Goal: Information Seeking & Learning: Compare options

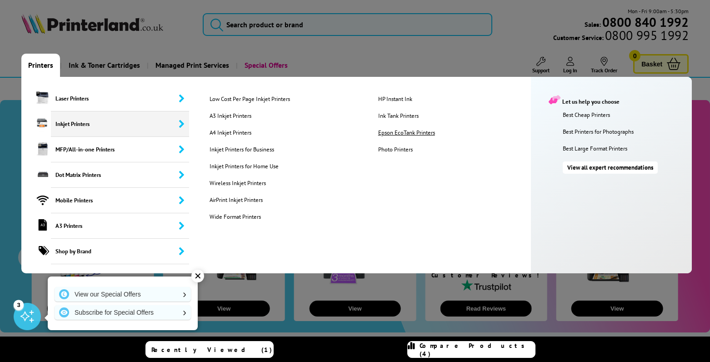
click at [428, 134] on link "Epson EcoTank Printers" at bounding box center [455, 133] width 168 height 8
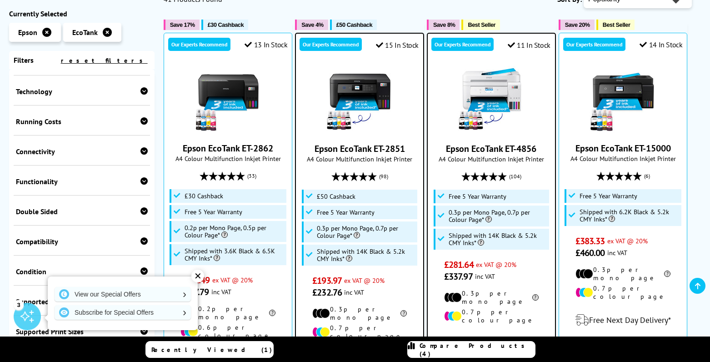
scroll to position [267, 0]
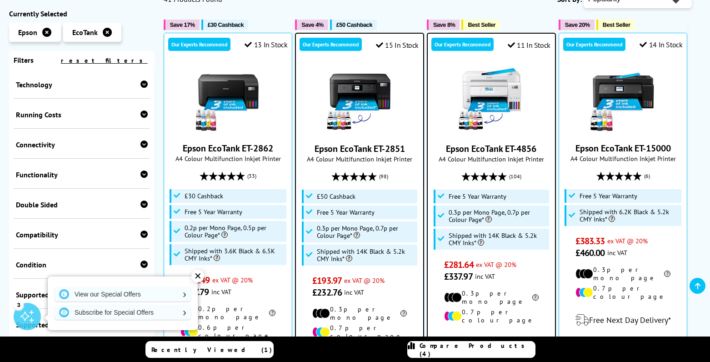
click at [55, 189] on div "Double Sided Print Scan" at bounding box center [82, 204] width 136 height 30
click at [55, 200] on div "Double Sided" at bounding box center [82, 204] width 132 height 9
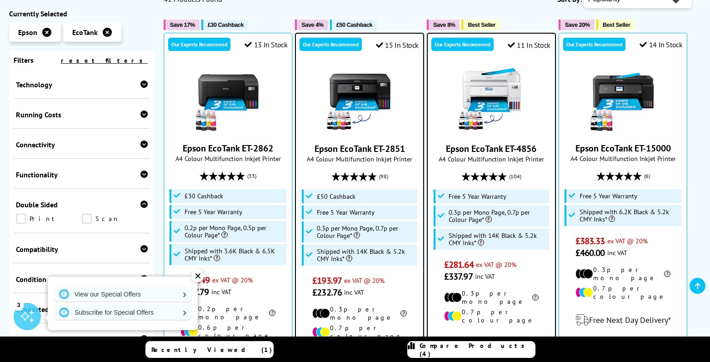
click at [23, 214] on link "Print" at bounding box center [49, 219] width 66 height 10
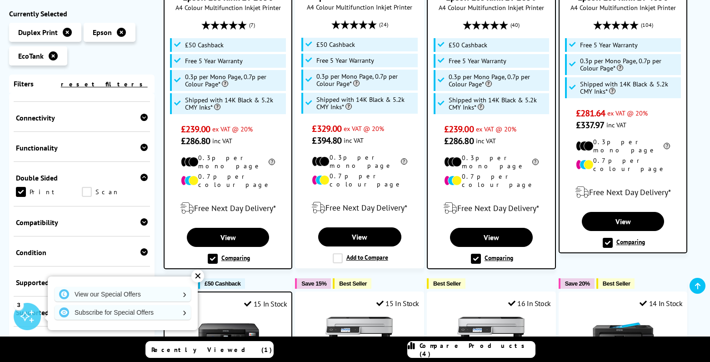
scroll to position [300, 0]
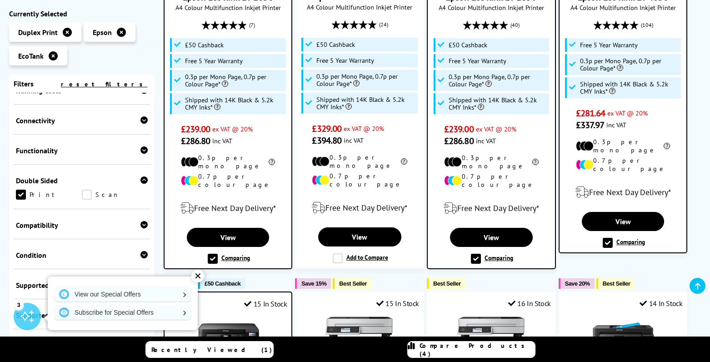
click at [56, 209] on div "Compatibility Windows Mac Chrome OS" at bounding box center [82, 224] width 136 height 30
click at [53, 220] on div "Compatibility" at bounding box center [82, 224] width 132 height 9
click at [91, 234] on link "Mac" at bounding box center [115, 239] width 66 height 10
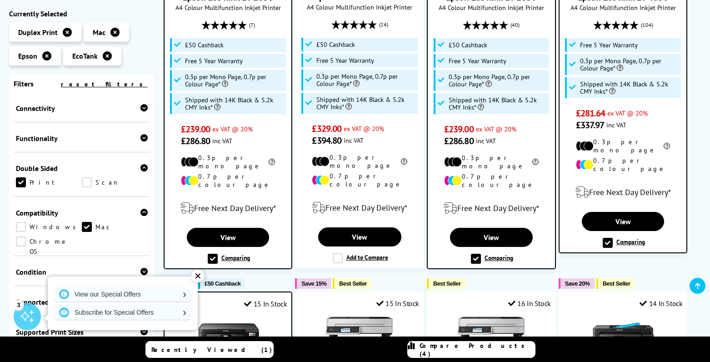
scroll to position [290, 0]
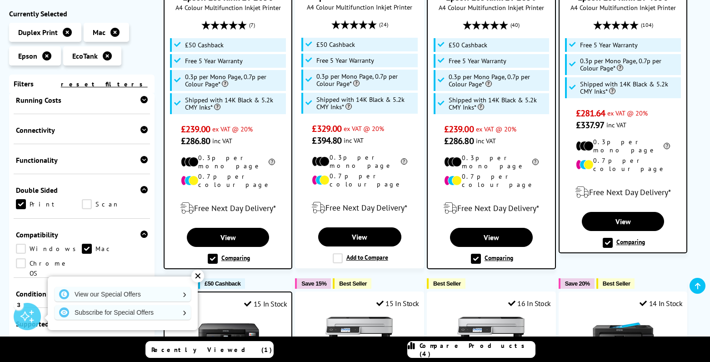
click at [49, 289] on div "Condition" at bounding box center [82, 293] width 132 height 9
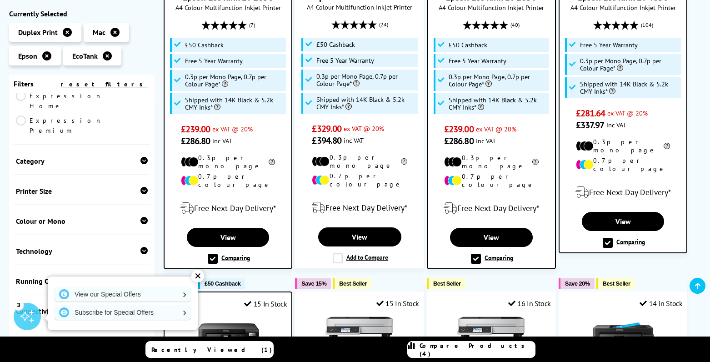
scroll to position [105, 0]
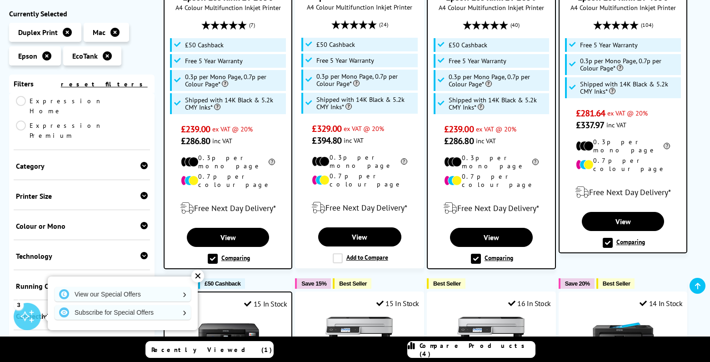
click at [52, 221] on div "Colour or Mono" at bounding box center [82, 225] width 132 height 9
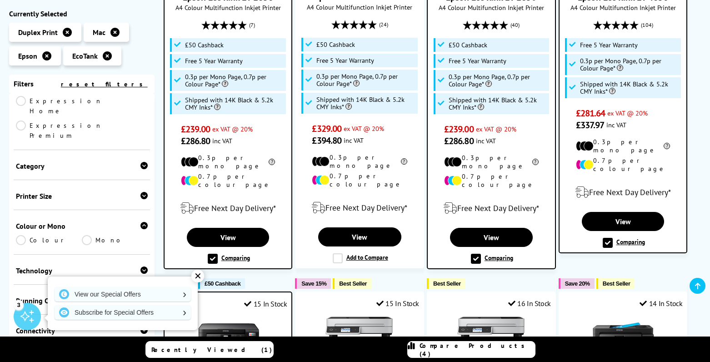
click at [26, 235] on link "Colour" at bounding box center [49, 240] width 66 height 10
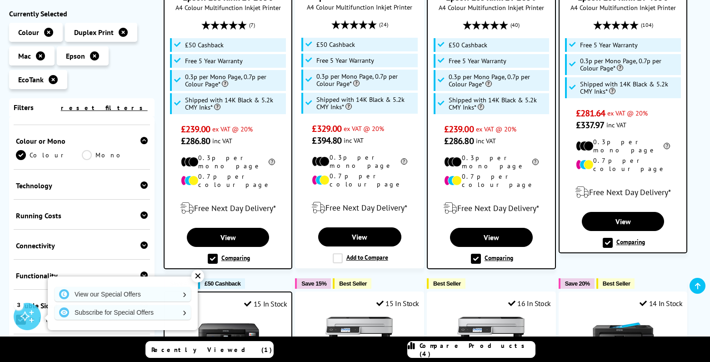
scroll to position [255, 0]
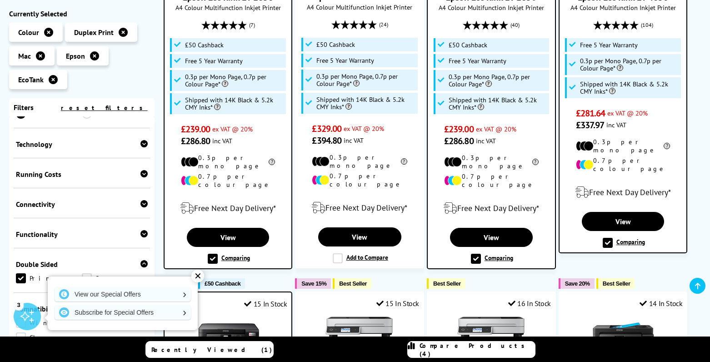
click at [50, 188] on div "Connectivity USB Network Wireless Wi-Fi Direct Airprint Mopria" at bounding box center [82, 203] width 136 height 30
click at [46, 200] on div "Connectivity" at bounding box center [82, 204] width 132 height 9
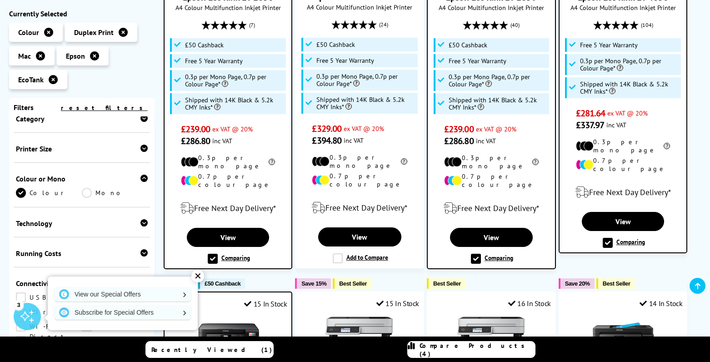
scroll to position [174, 0]
click at [41, 280] on div "Connectivity" at bounding box center [82, 284] width 132 height 9
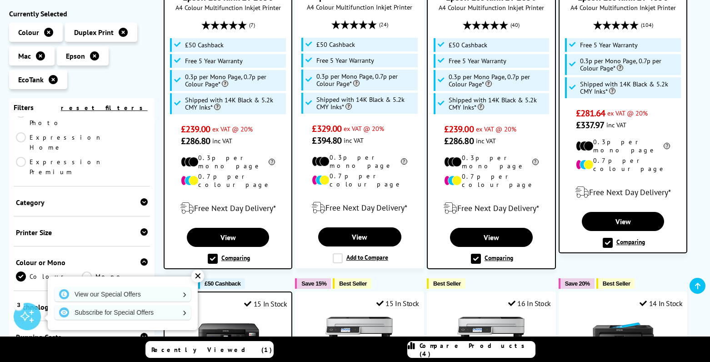
scroll to position [57, 0]
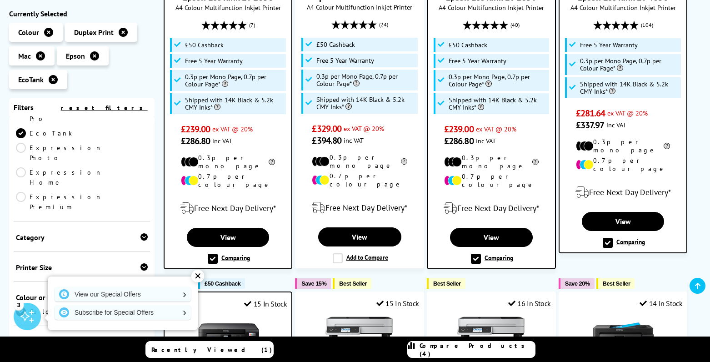
click at [61, 233] on div "Category" at bounding box center [82, 237] width 132 height 9
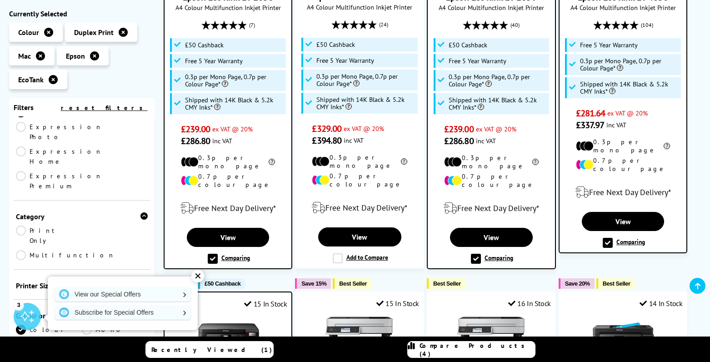
scroll to position [82, 0]
click at [58, 277] on div "Printer Size" at bounding box center [82, 281] width 132 height 9
click at [77, 290] on link "A3" at bounding box center [49, 295] width 66 height 10
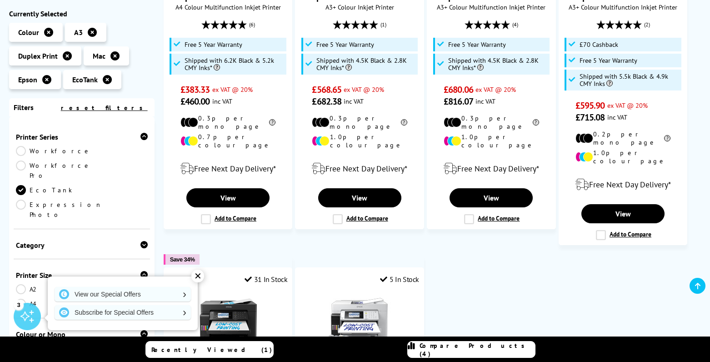
scroll to position [111, 0]
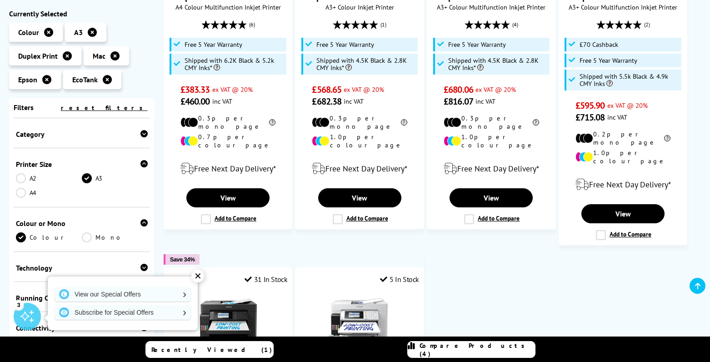
click at [87, 173] on link "A3" at bounding box center [115, 178] width 66 height 10
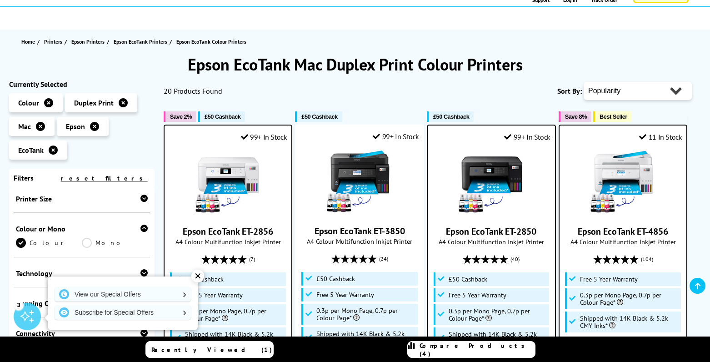
scroll to position [72, 0]
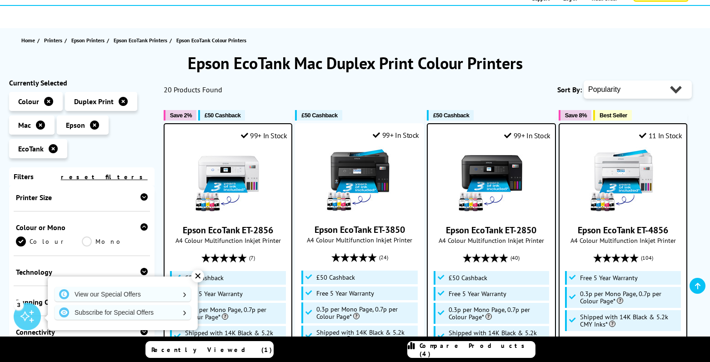
click at [200, 279] on div "✕" at bounding box center [197, 276] width 13 height 13
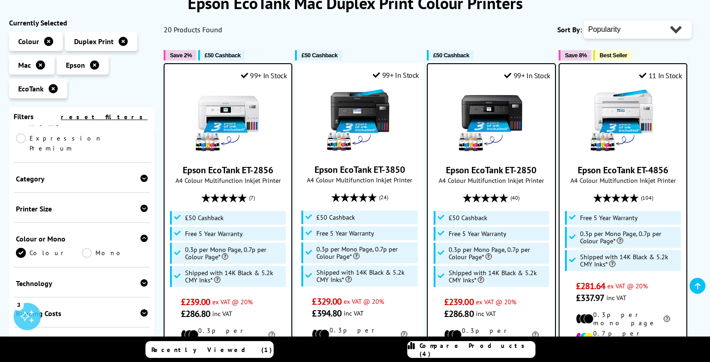
scroll to position [180, 0]
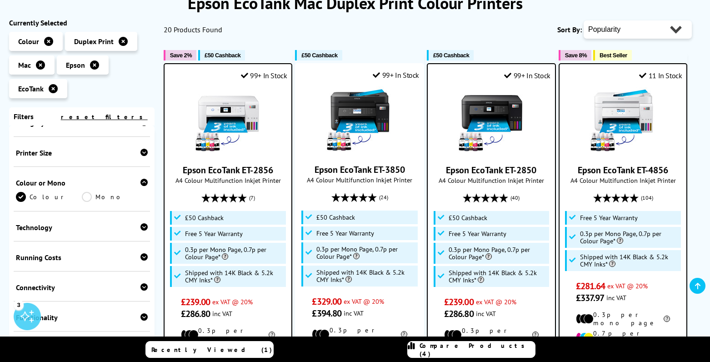
drag, startPoint x: 53, startPoint y: 160, endPoint x: 53, endPoint y: 155, distance: 5.0
click at [53, 211] on div "Technology Inkjet" at bounding box center [82, 226] width 136 height 30
click at [53, 223] on div "Technology" at bounding box center [82, 227] width 132 height 9
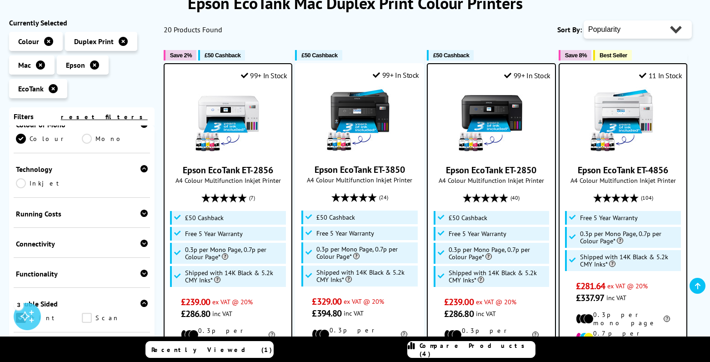
scroll to position [240, 0]
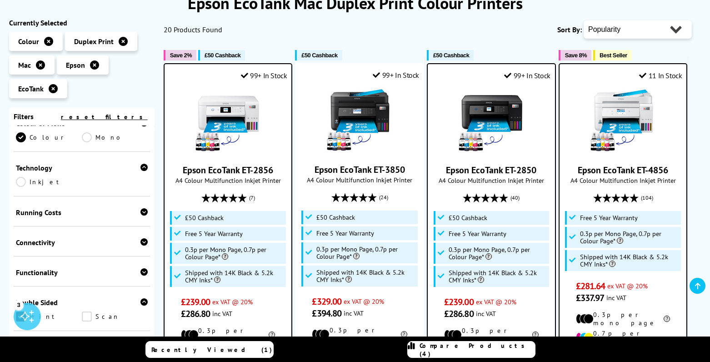
click at [54, 268] on div "Functionality" at bounding box center [82, 272] width 132 height 9
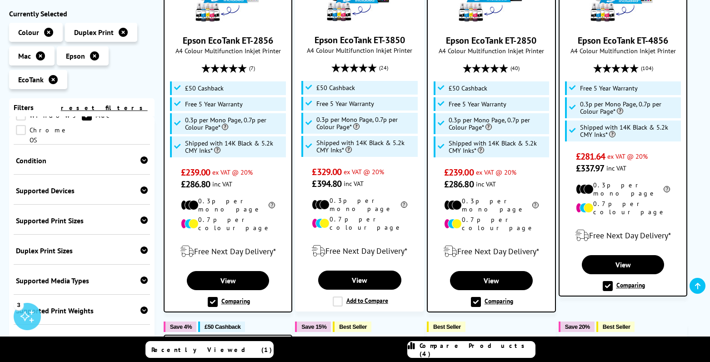
scroll to position [277, 0]
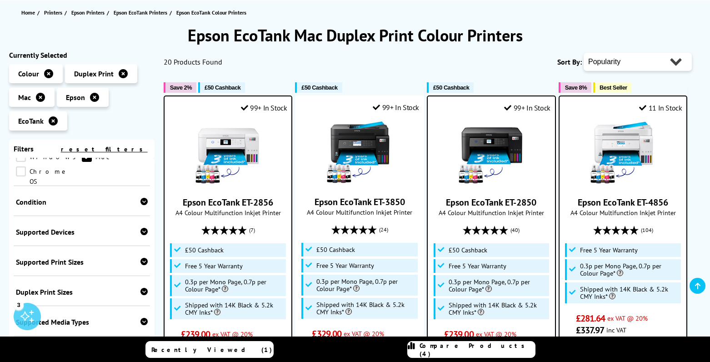
scroll to position [96, 0]
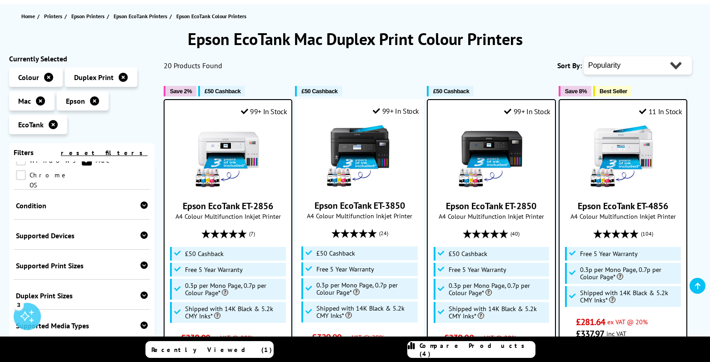
click at [629, 71] on select "Popularity Rating Price - Low to High Price - High to Low Running Costs - Low t…" at bounding box center [638, 65] width 108 height 18
select select "Price Ascending"
click at [584, 56] on select "Popularity Rating Price - Low to High Price - High to Low Running Costs - Low t…" at bounding box center [638, 65] width 108 height 18
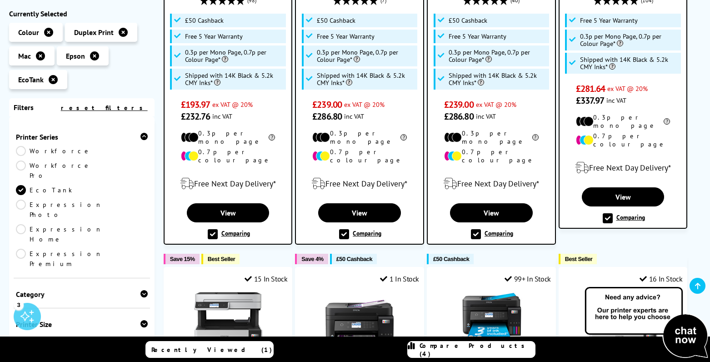
scroll to position [340, 0]
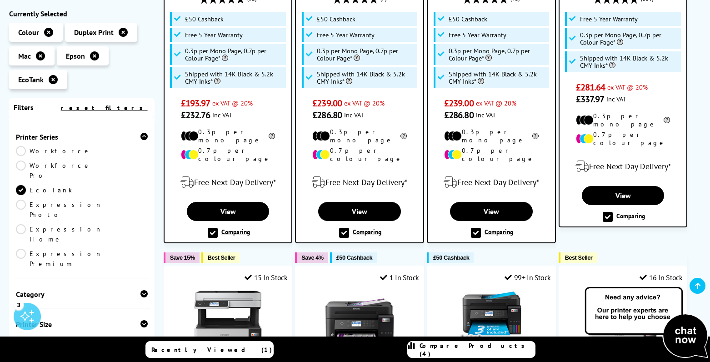
click at [479, 228] on label "Comparing" at bounding box center [492, 233] width 42 height 10
click at [0, 0] on input "Comparing" at bounding box center [0, 0] width 0 height 0
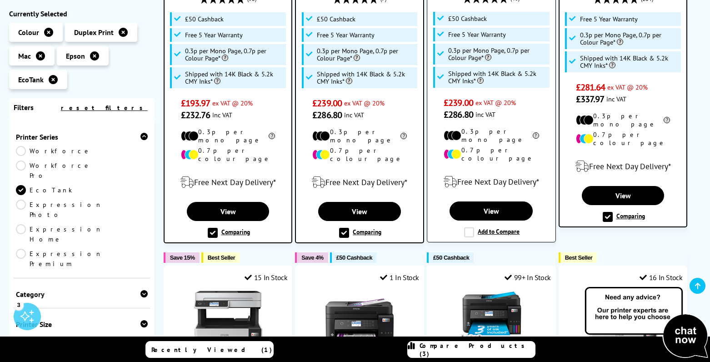
scroll to position [309, 0]
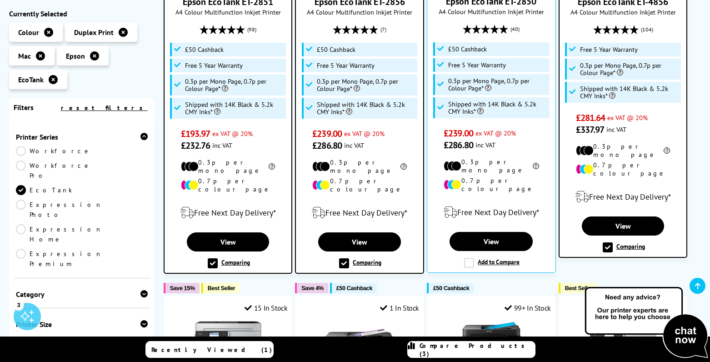
click at [483, 348] on span "Compare Products (3)" at bounding box center [477, 349] width 115 height 16
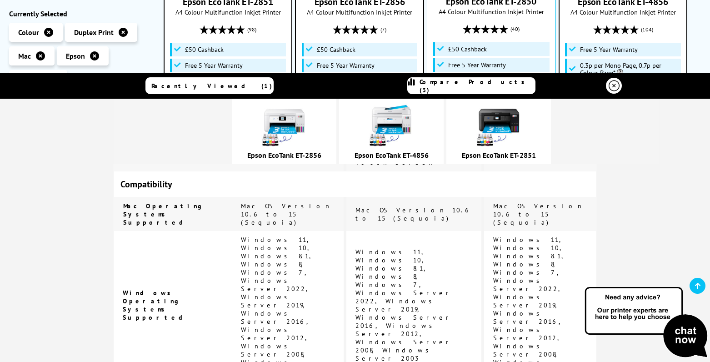
scroll to position [1286, 0]
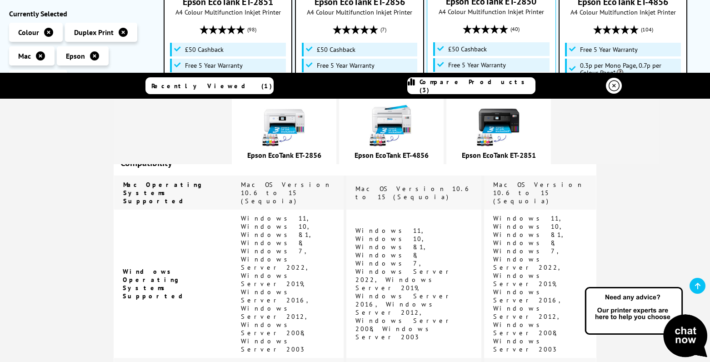
click at [610, 88] on icon at bounding box center [614, 85] width 11 height 11
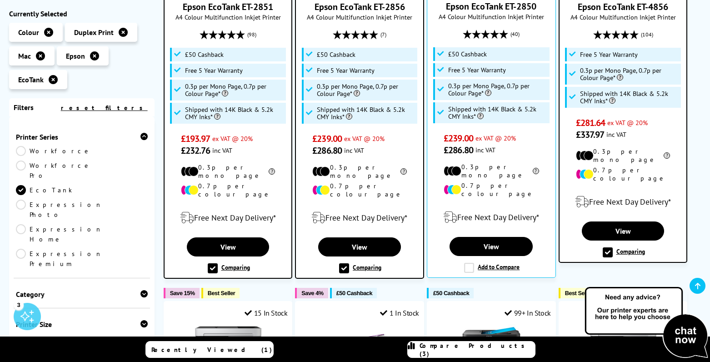
scroll to position [307, 0]
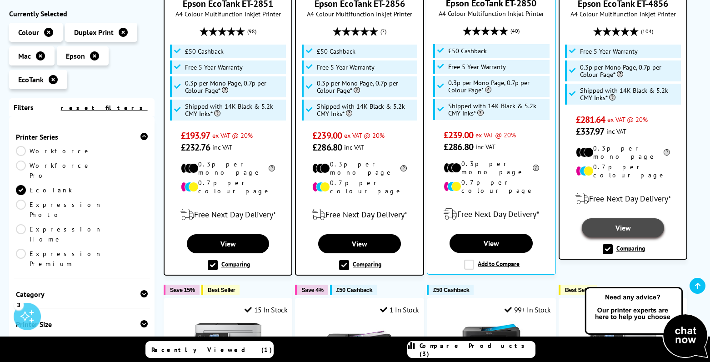
click at [630, 220] on link "View" at bounding box center [623, 227] width 83 height 19
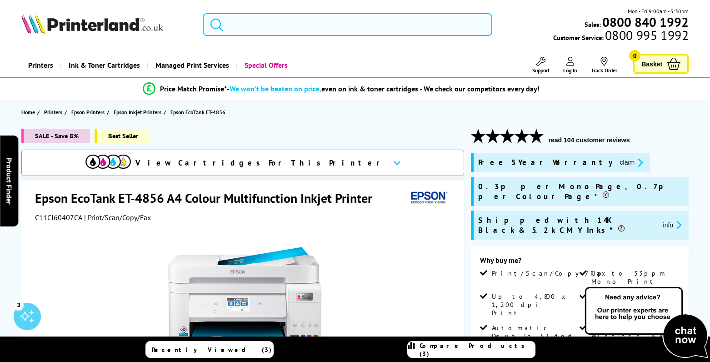
scroll to position [67, 0]
